Goal: Task Accomplishment & Management: Use online tool/utility

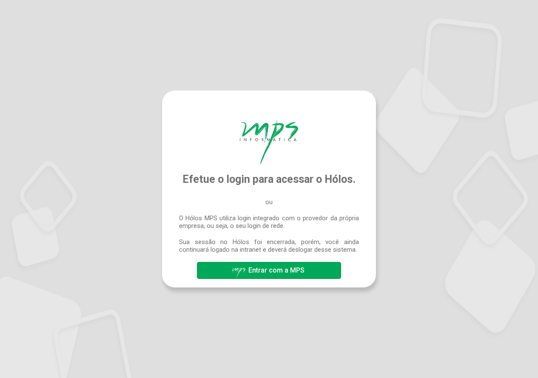
click at [290, 269] on span "Entrar com a MPS" at bounding box center [276, 270] width 56 height 8
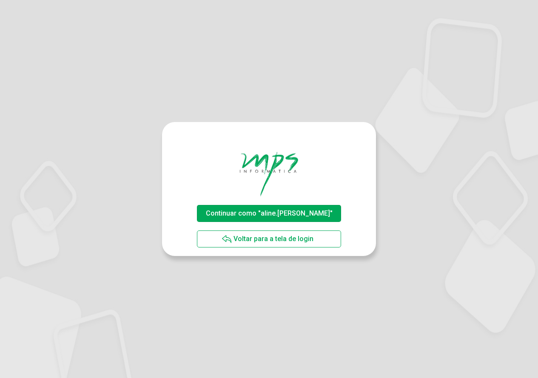
click at [293, 214] on span "Continuar como "aline.rodrigues"" at bounding box center [269, 213] width 127 height 8
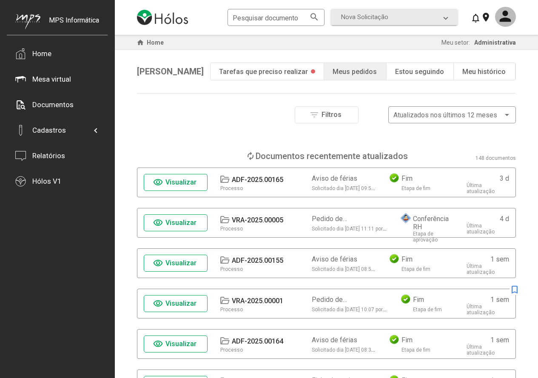
click at [174, 221] on span "Visualizar" at bounding box center [180, 223] width 31 height 8
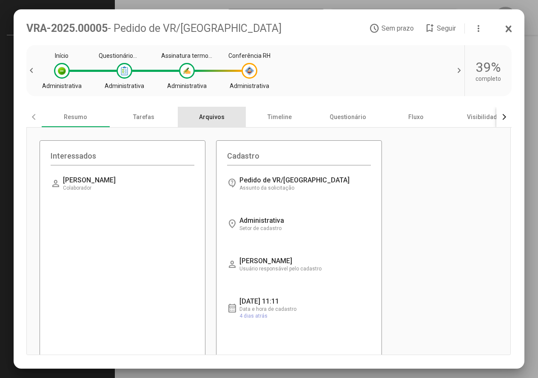
click at [222, 120] on div "Arquivos" at bounding box center [212, 117] width 68 height 20
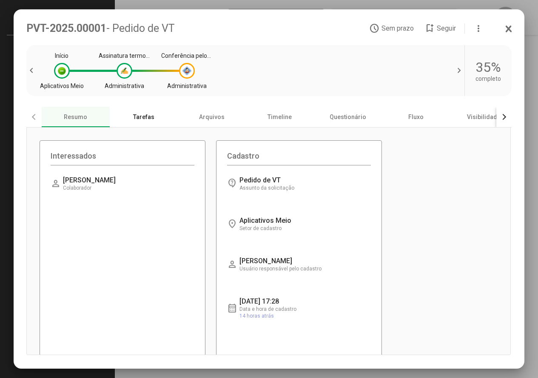
click at [148, 118] on div "Tarefas" at bounding box center [144, 117] width 68 height 20
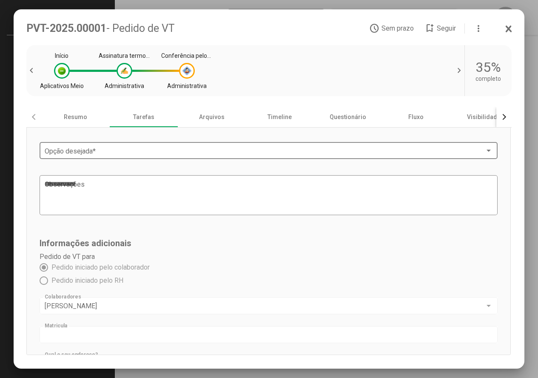
click at [204, 148] on div "Opção desejada *" at bounding box center [269, 149] width 448 height 19
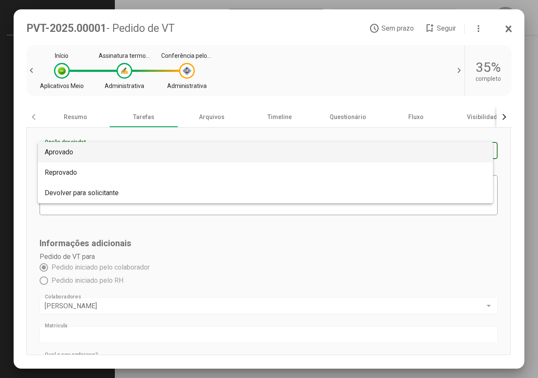
click at [233, 282] on div at bounding box center [269, 189] width 538 height 378
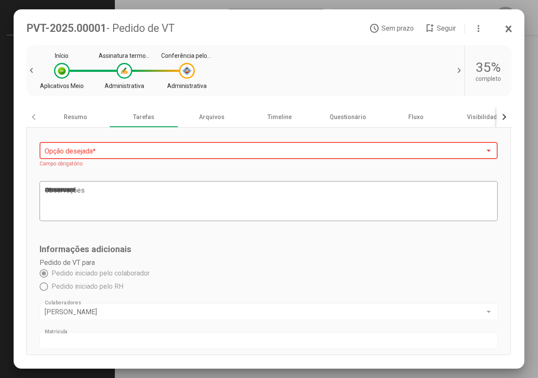
click at [103, 146] on div "Opção desejada *" at bounding box center [269, 149] width 448 height 19
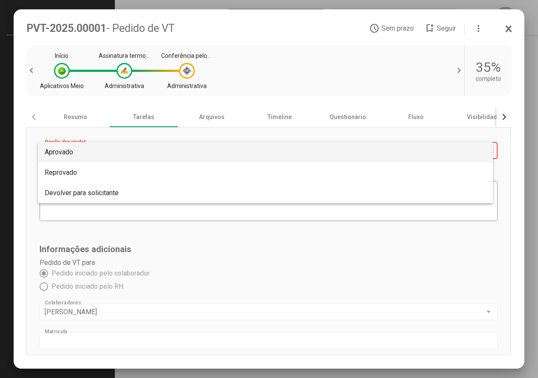
click at [107, 152] on span "Aprovado" at bounding box center [266, 152] width 442 height 20
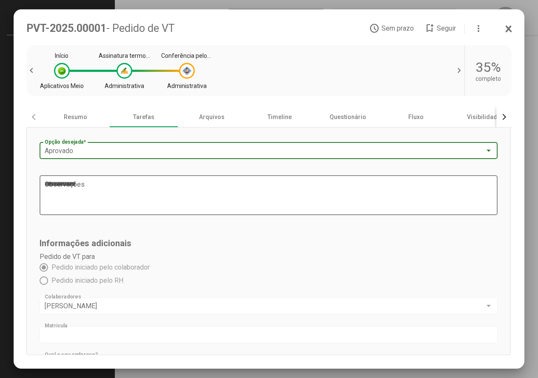
click at [106, 196] on textarea "Observações" at bounding box center [266, 196] width 442 height 32
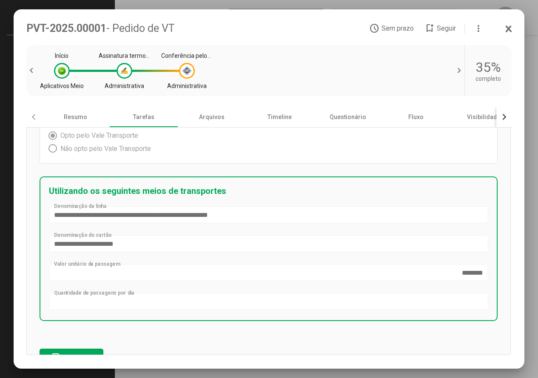
scroll to position [292, 0]
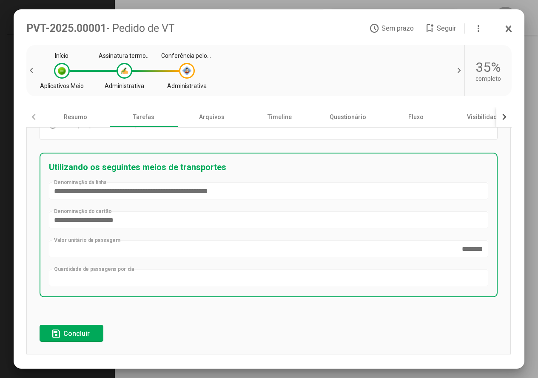
type textarea "**********"
click at [74, 334] on span "Concluir" at bounding box center [76, 334] width 26 height 8
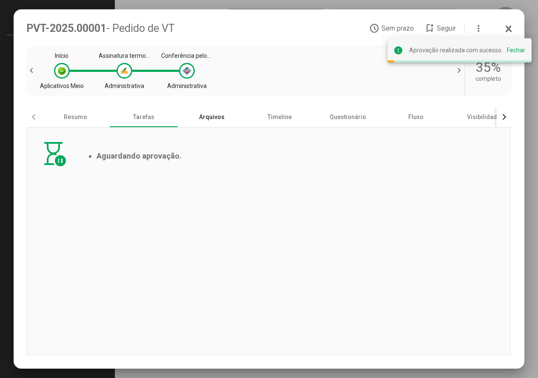
click at [212, 116] on div "Arquivos" at bounding box center [212, 117] width 68 height 20
